Goal: Information Seeking & Learning: Find specific page/section

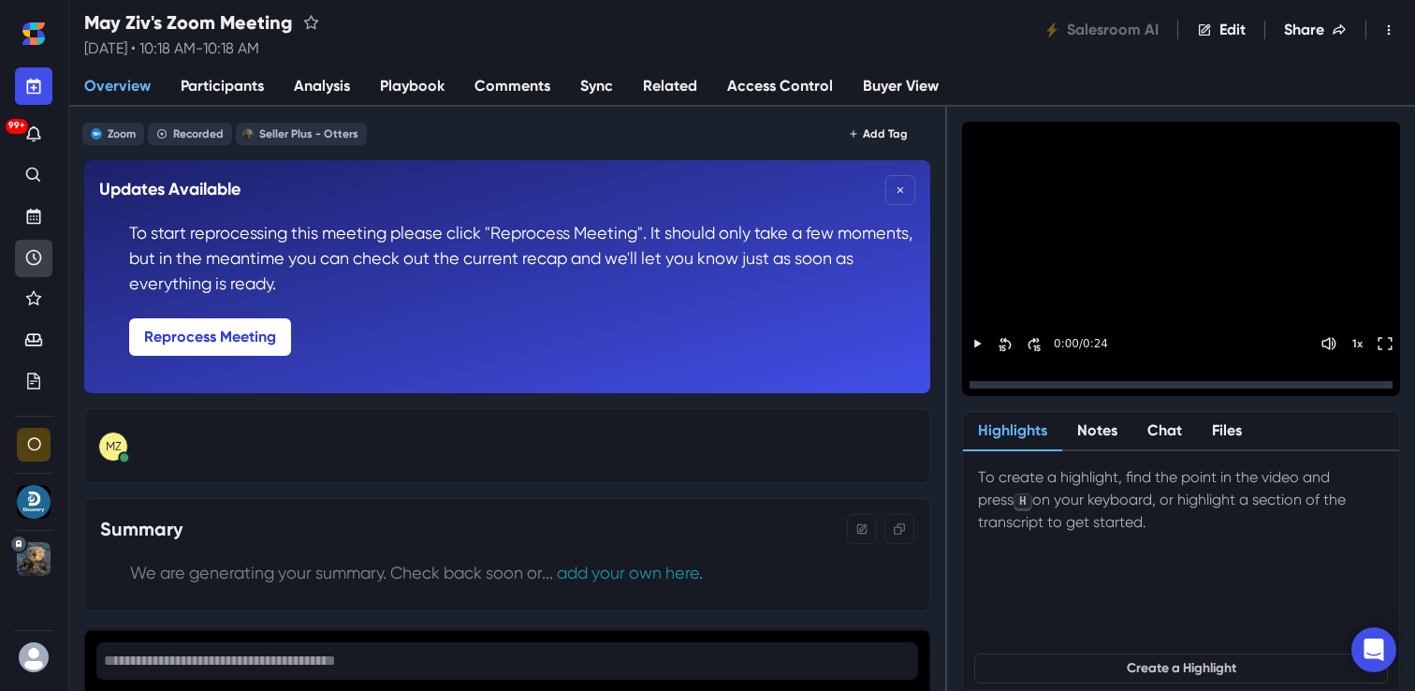
click at [37, 241] on link "Recent" at bounding box center [33, 258] width 37 height 37
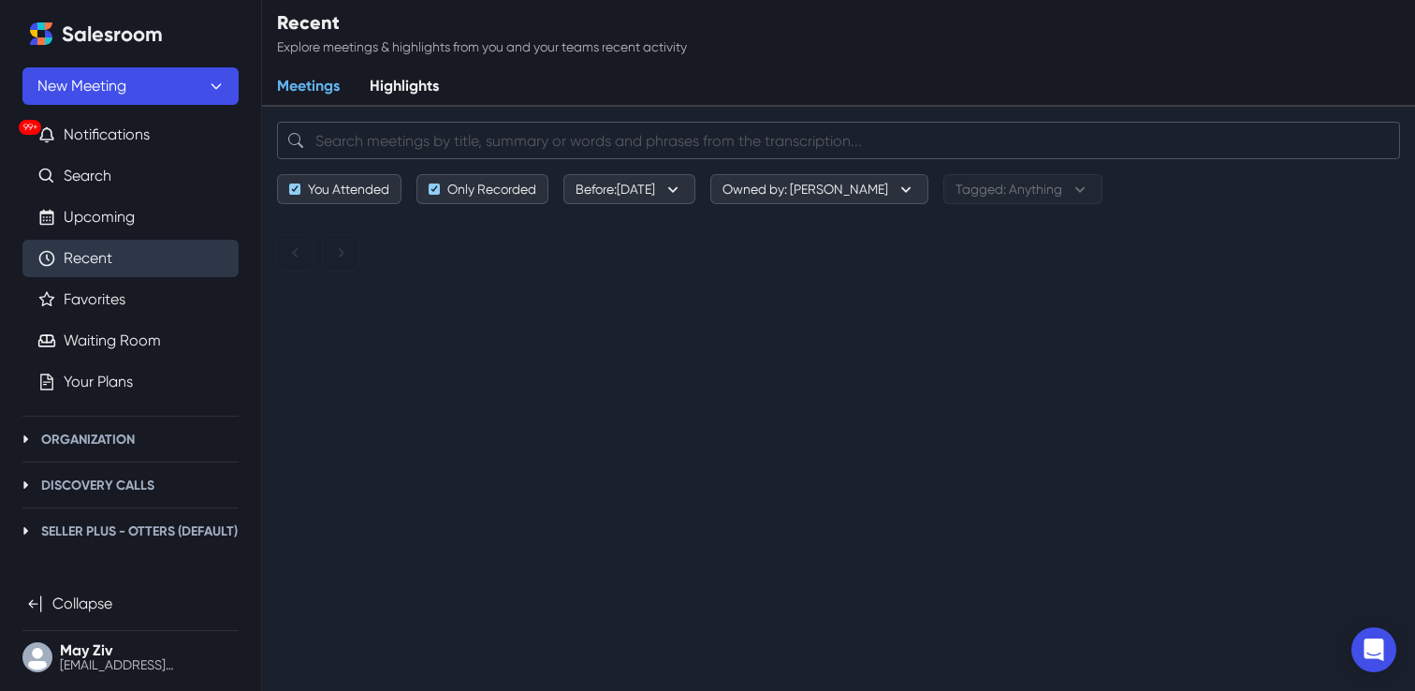
click at [548, 139] on input "search" at bounding box center [838, 140] width 1123 height 37
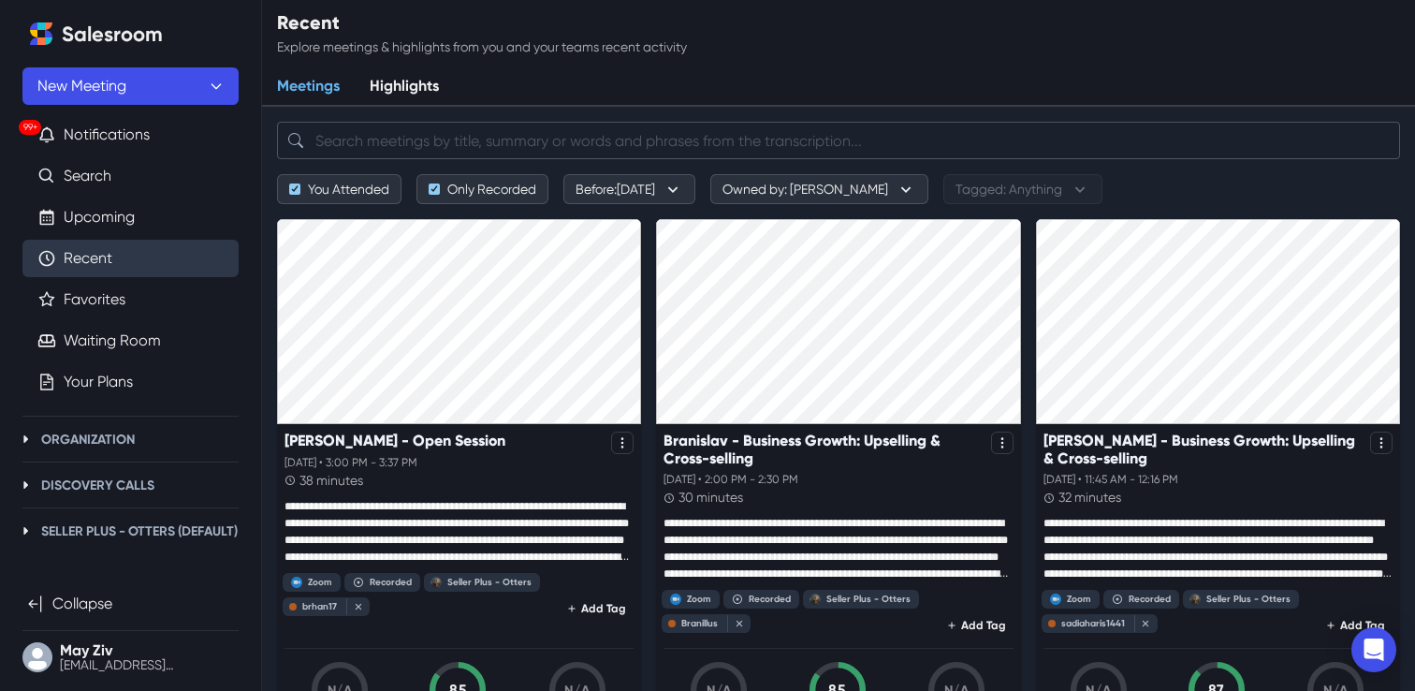
paste input "[EMAIL_ADDRESS][DOMAIN_NAME]"
type input "[EMAIL_ADDRESS][DOMAIN_NAME]"
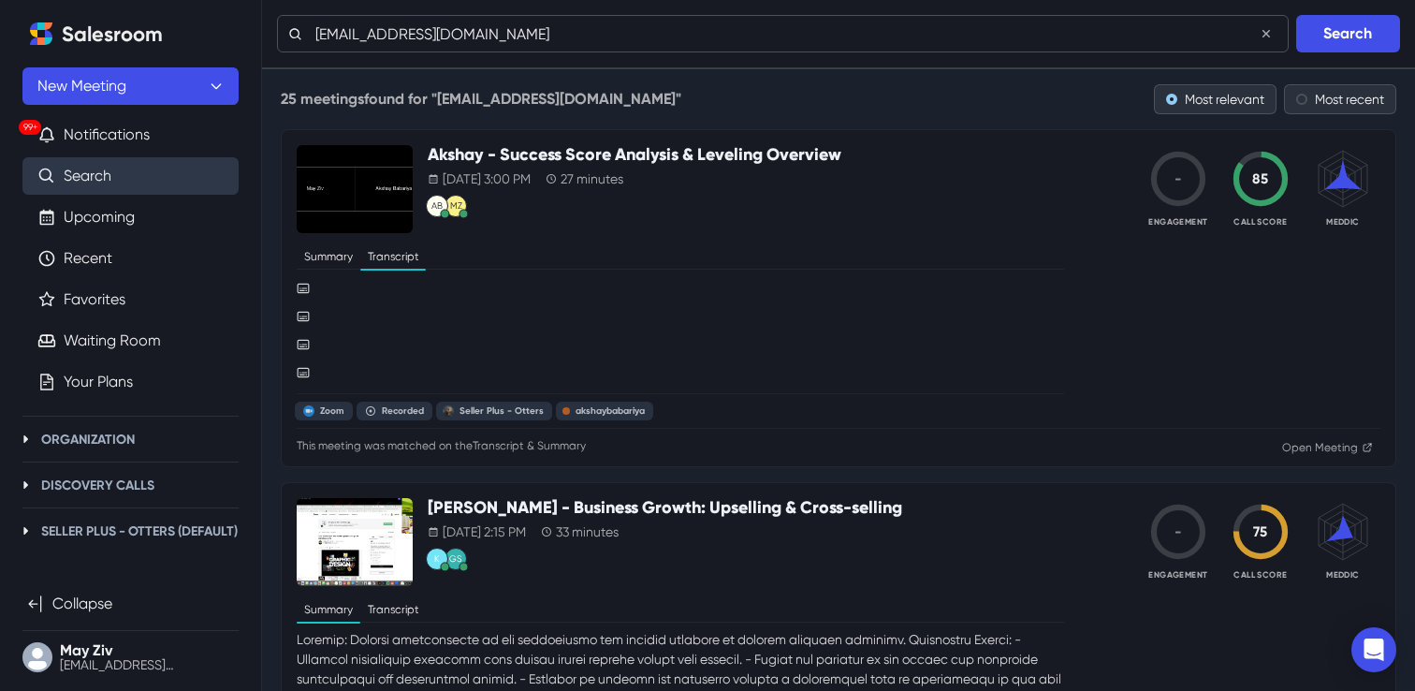
click at [474, 33] on input "[EMAIL_ADDRESS][DOMAIN_NAME]" at bounding box center [783, 33] width 1012 height 37
paste input "[PERSON_NAME]"
type input "[PERSON_NAME]"
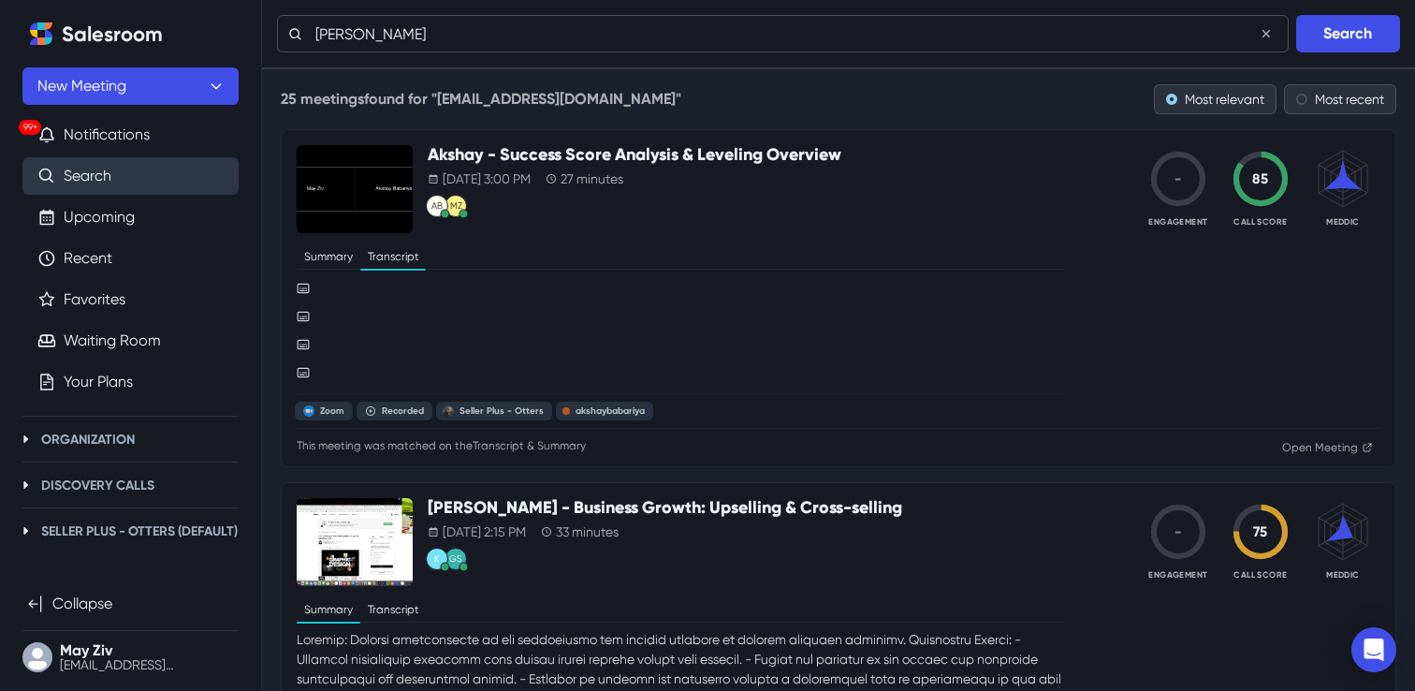
click at [1296, 15] on button "Search" at bounding box center [1348, 33] width 104 height 37
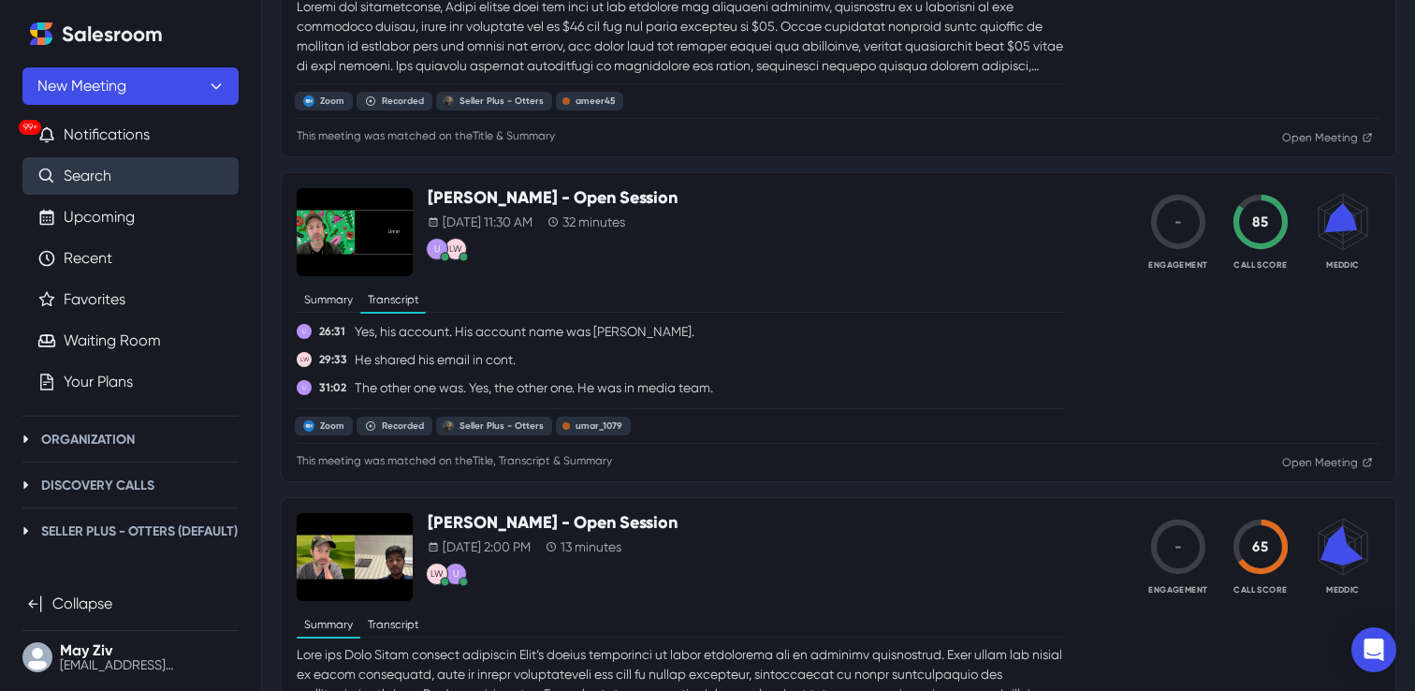
scroll to position [932, 0]
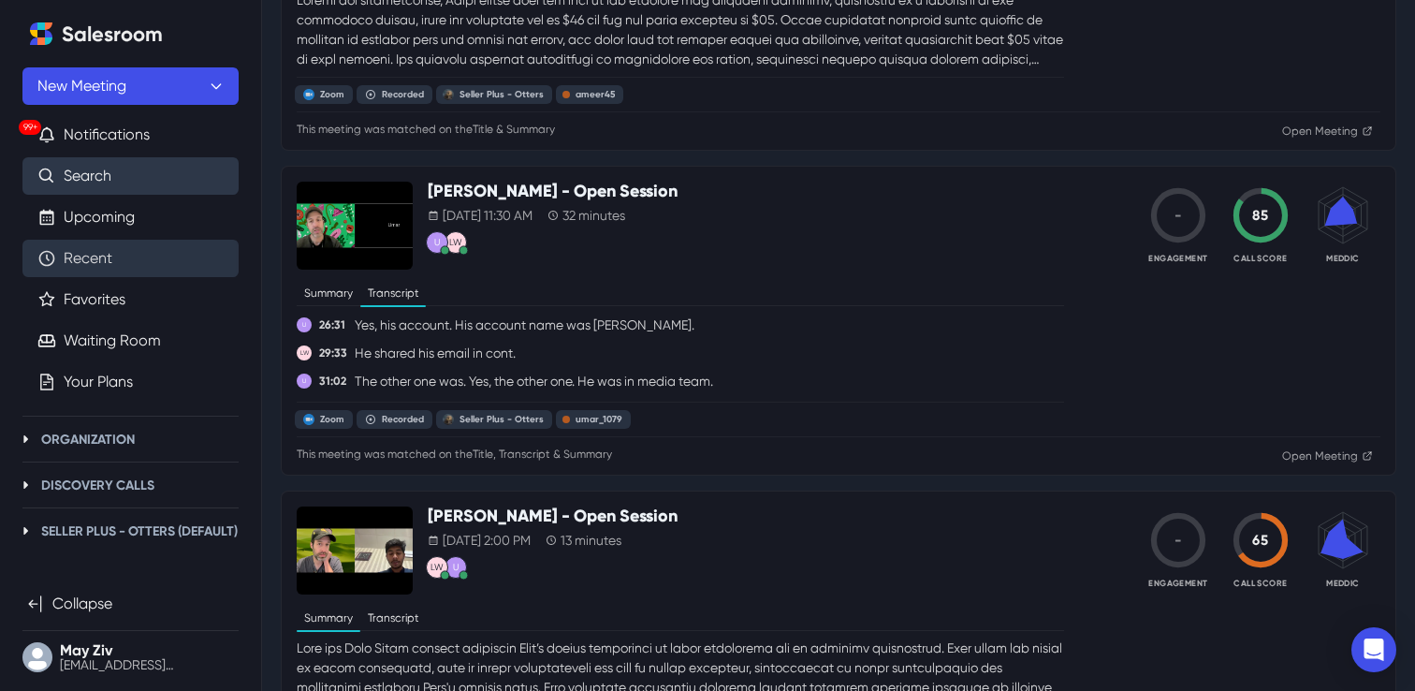
click at [111, 265] on link "Recent" at bounding box center [88, 258] width 49 height 22
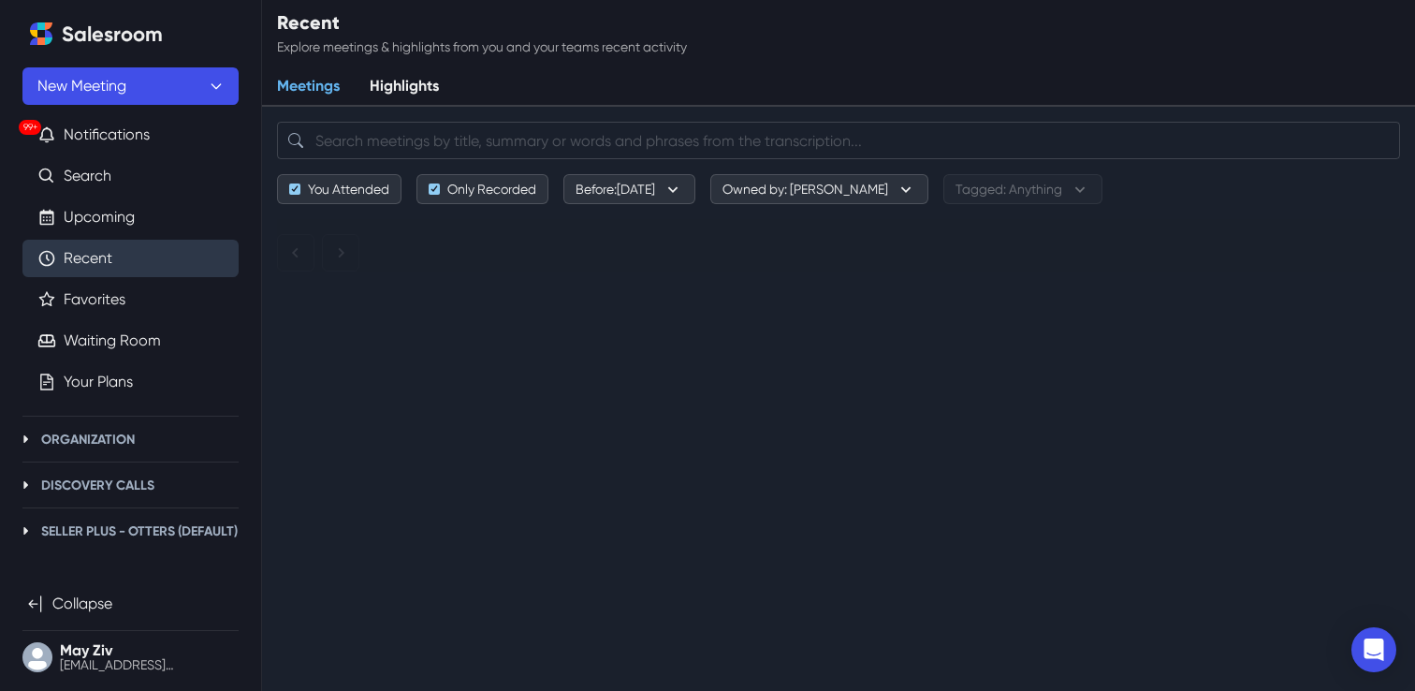
click at [675, 205] on div "Search meetings You Attended Only Recorded Before: [DATE] [DATE] [DATE] Last we…" at bounding box center [838, 197] width 1123 height 180
click at [658, 197] on button "Before: [DATE]" at bounding box center [629, 189] width 132 height 30
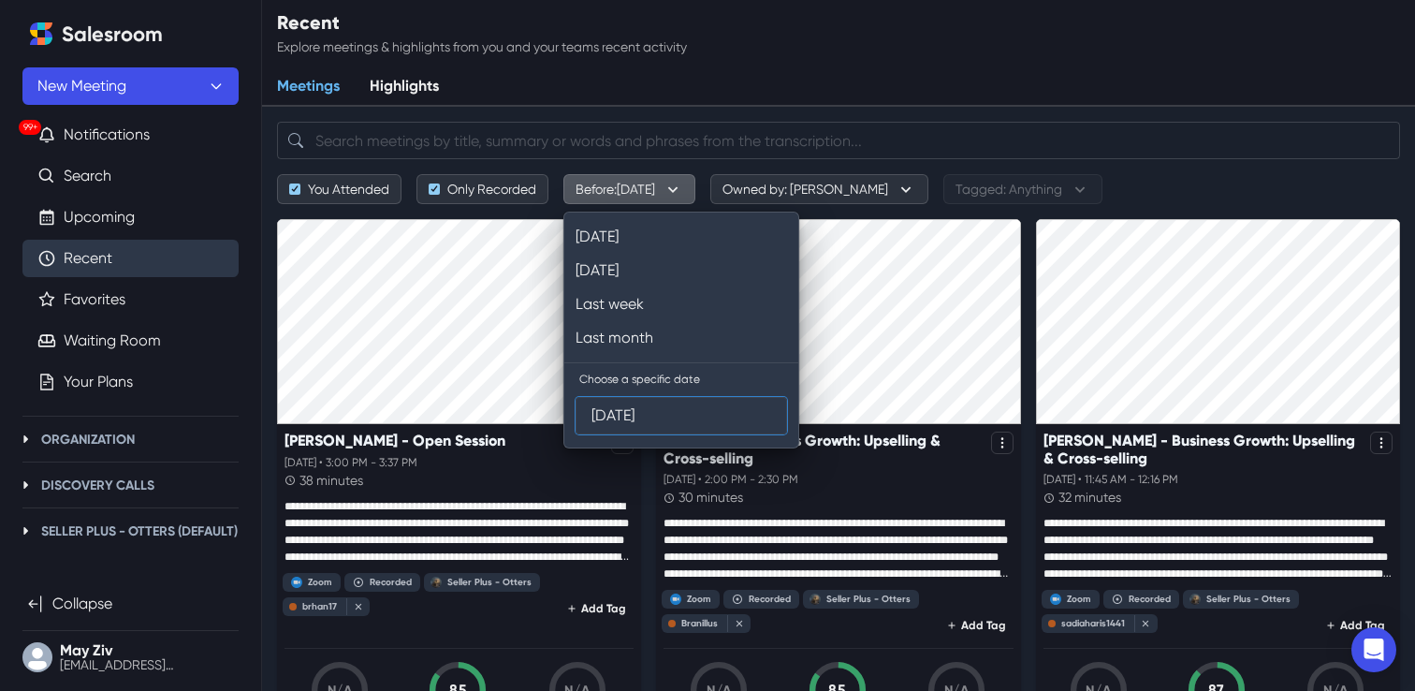
click at [668, 405] on input "[DATE]" at bounding box center [681, 416] width 180 height 36
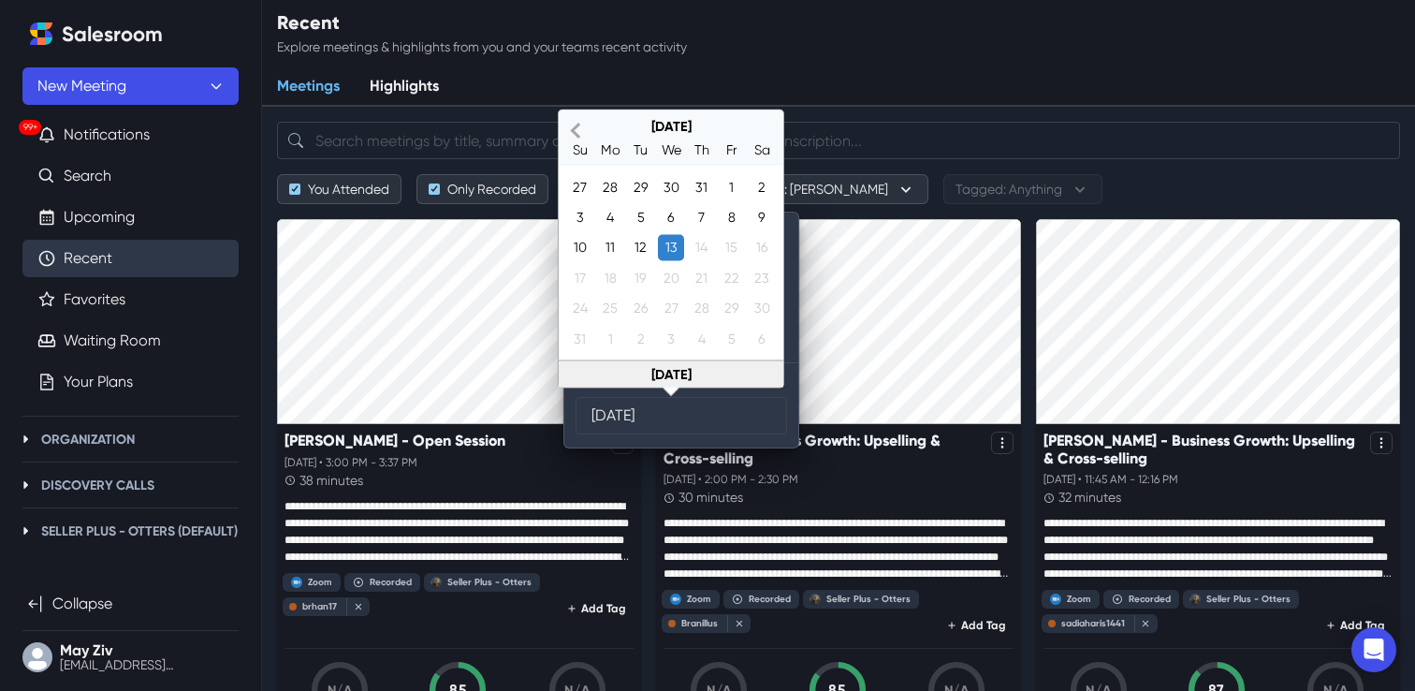
click at [570, 125] on button "Previous Month" at bounding box center [576, 130] width 30 height 37
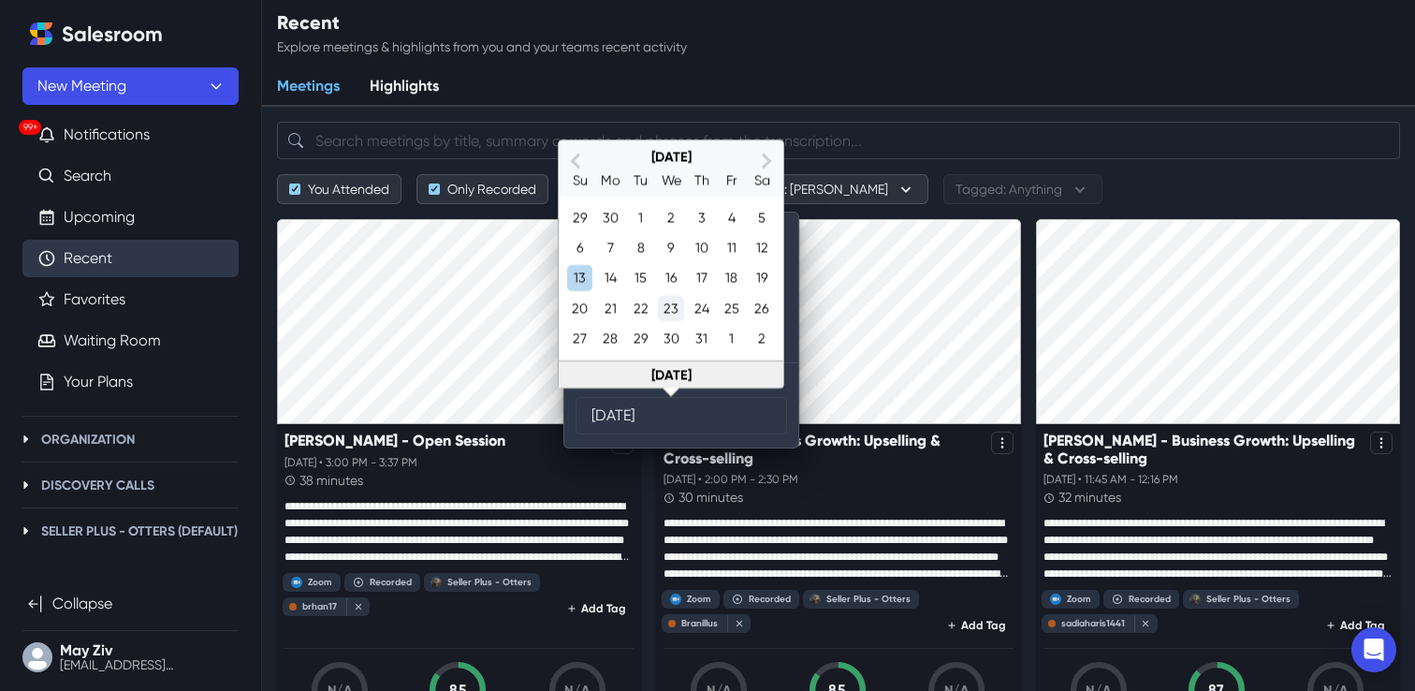
click at [668, 299] on div "23" at bounding box center [670, 308] width 25 height 25
type input "[DATE]"
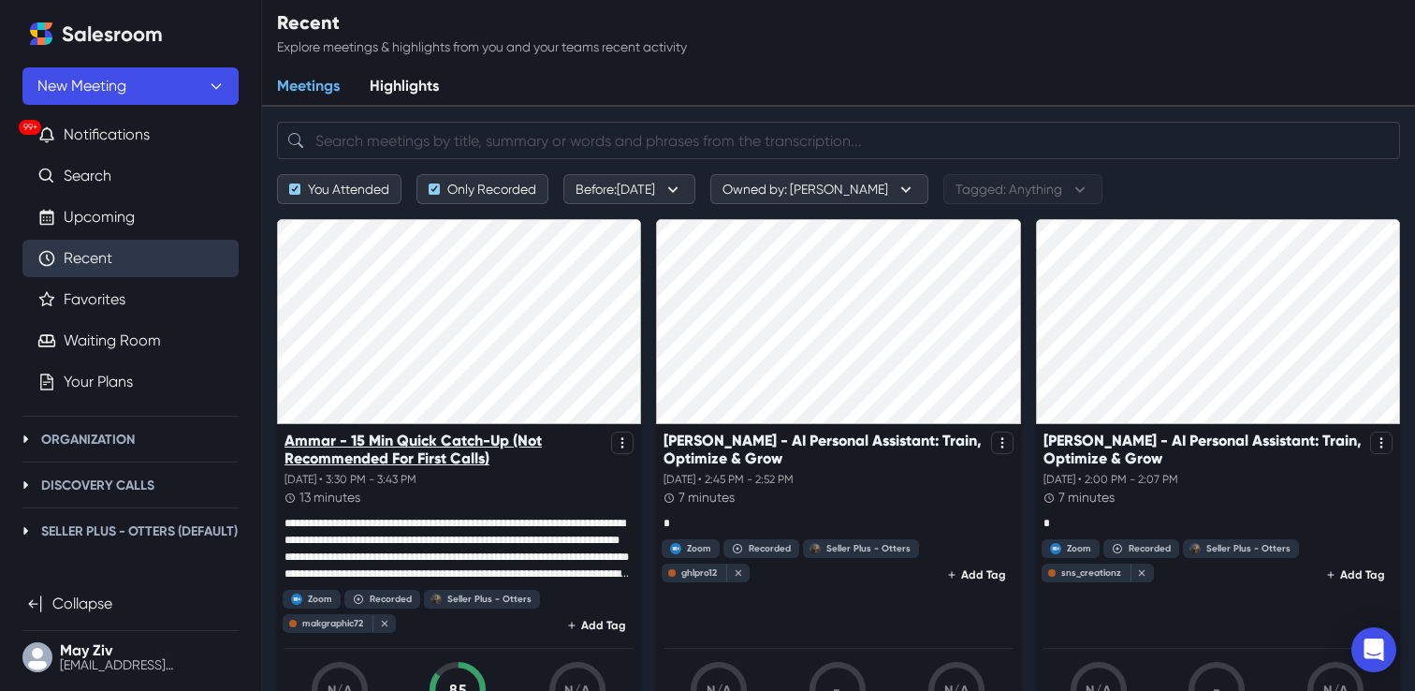
click at [460, 460] on p "Ammar - 15 Min Quick Catch-Up (Not Recommended For First Calls)" at bounding box center [444, 449] width 319 height 36
